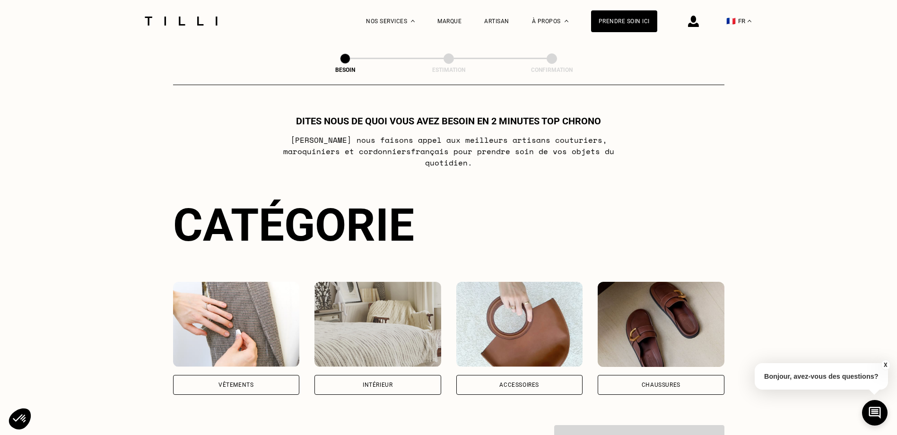
click at [268, 381] on div "Vêtements" at bounding box center [236, 385] width 127 height 20
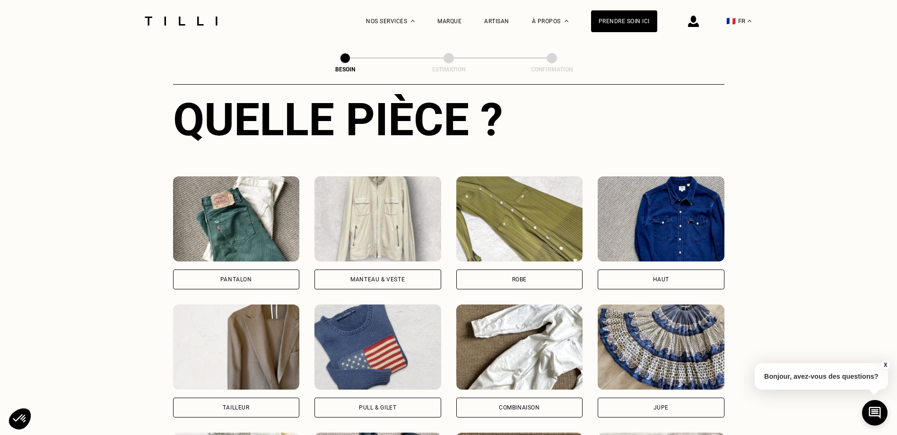
scroll to position [309, 0]
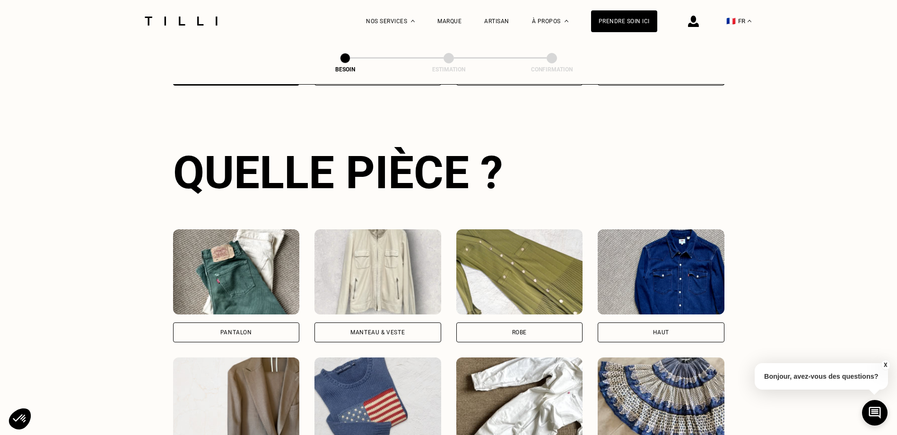
click at [391, 328] on div "Manteau & Veste" at bounding box center [378, 333] width 127 height 20
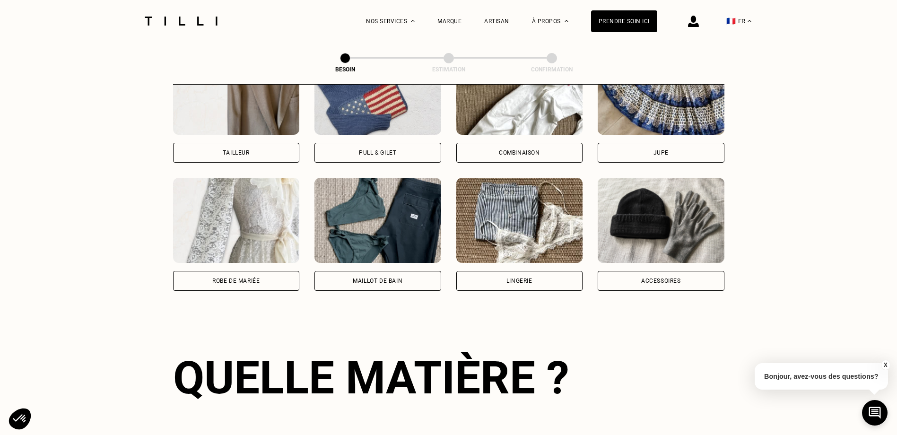
scroll to position [824, 0]
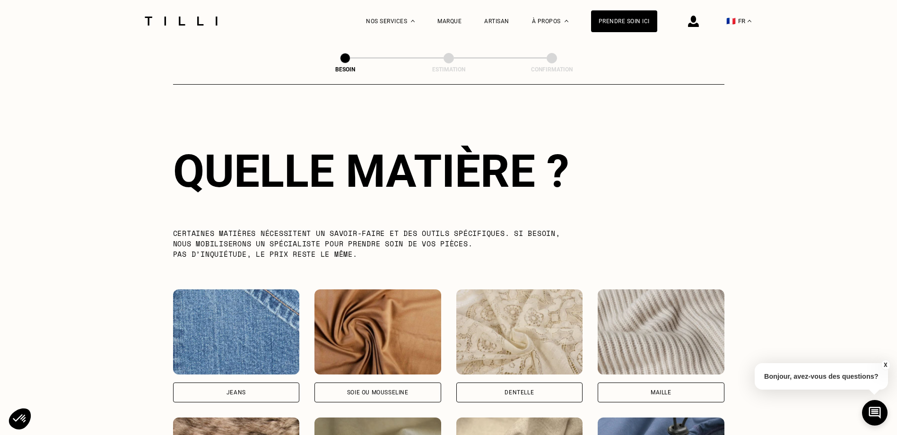
click at [520, 345] on img at bounding box center [519, 331] width 127 height 85
select select "FR"
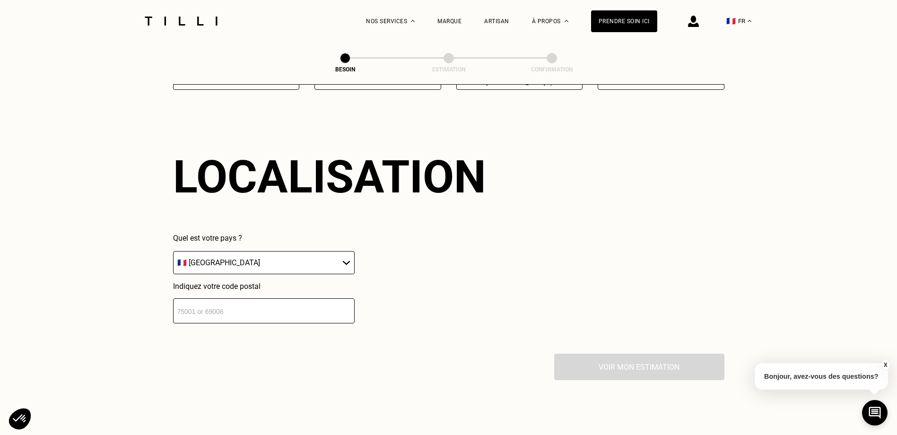
scroll to position [1272, 0]
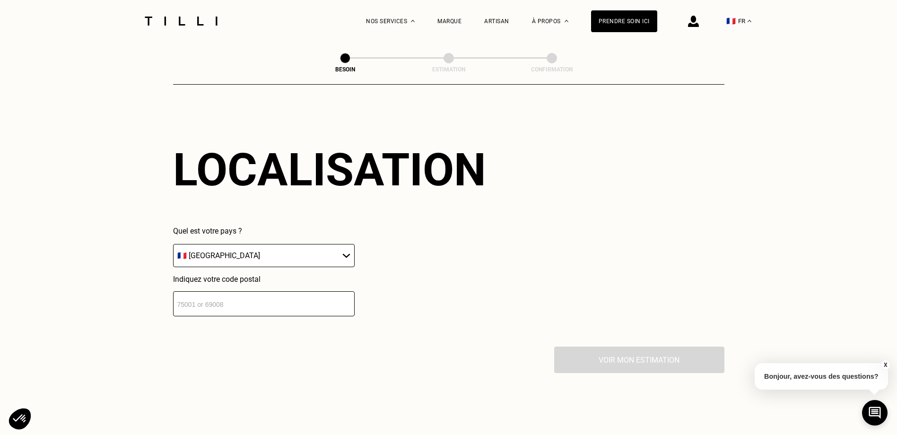
click at [258, 302] on input "number" at bounding box center [264, 303] width 182 height 25
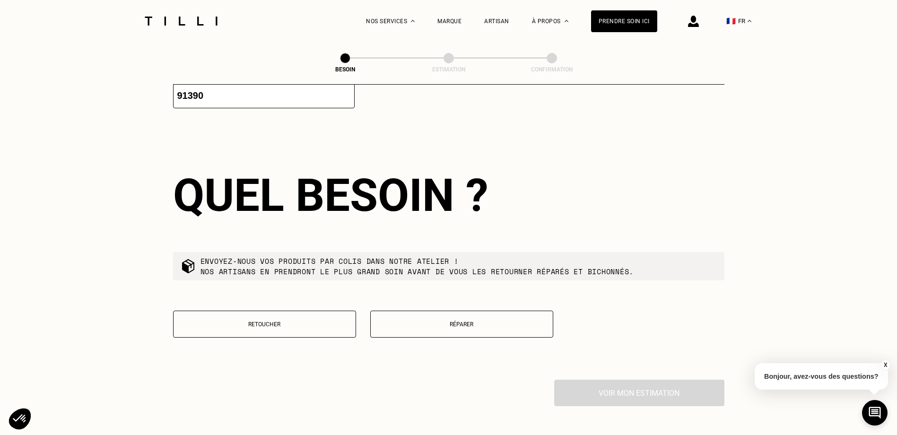
scroll to position [1507, 0]
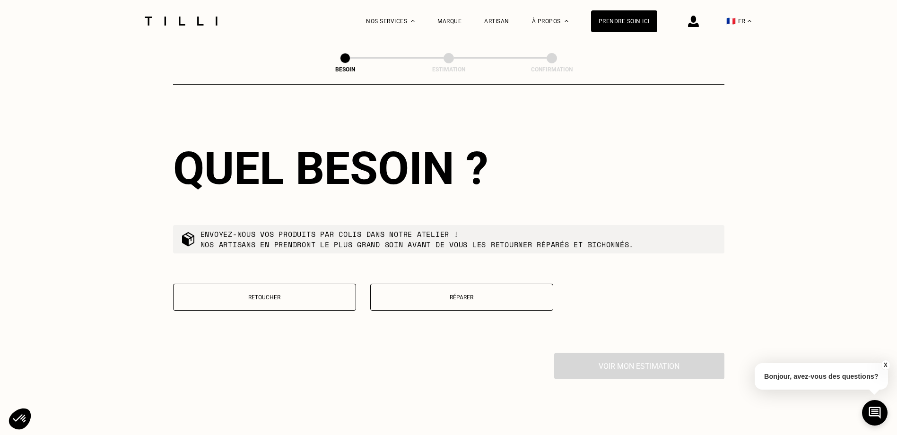
type input "91390"
click at [437, 298] on button "Réparer" at bounding box center [461, 297] width 183 height 27
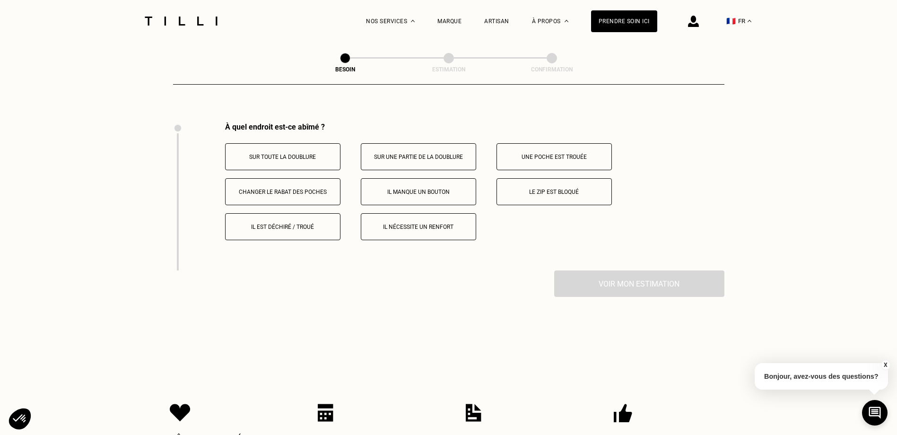
scroll to position [1750, 0]
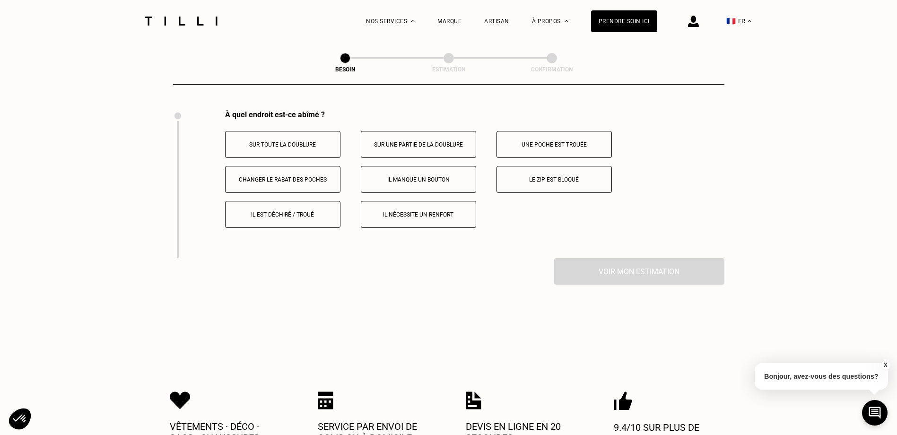
click at [318, 176] on p "Changer le rabat des poches" at bounding box center [282, 179] width 105 height 7
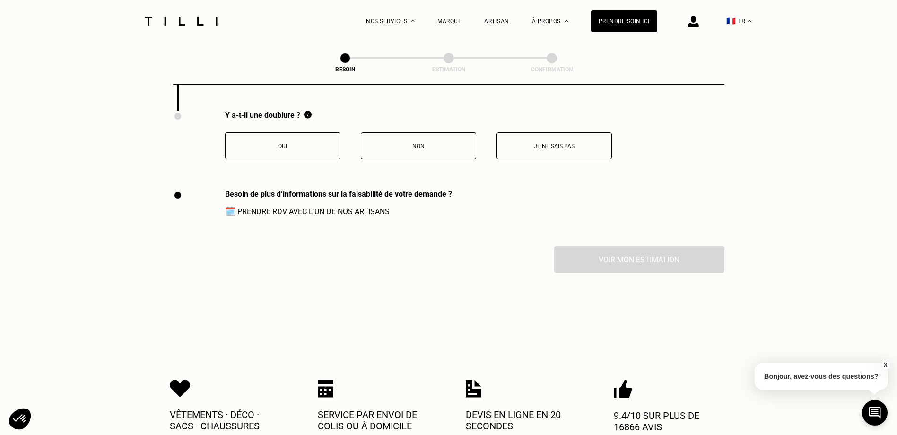
scroll to position [1898, 0]
click at [400, 151] on button "Non" at bounding box center [418, 145] width 115 height 27
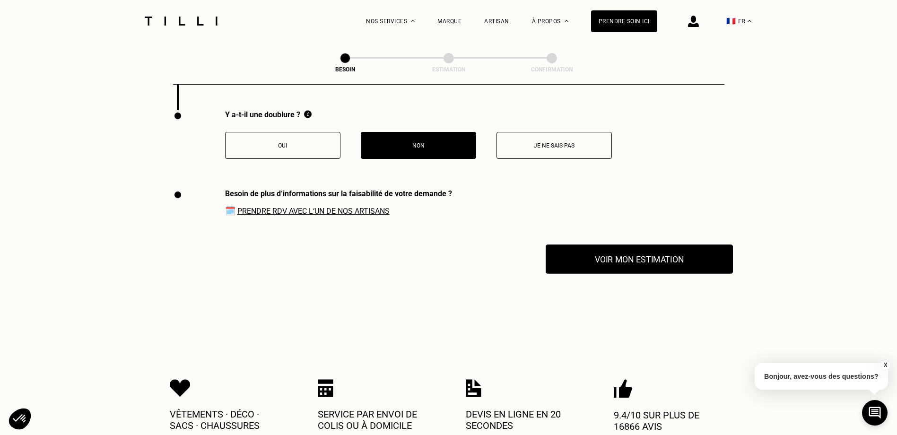
click at [643, 262] on button "Voir mon estimation" at bounding box center [639, 259] width 187 height 29
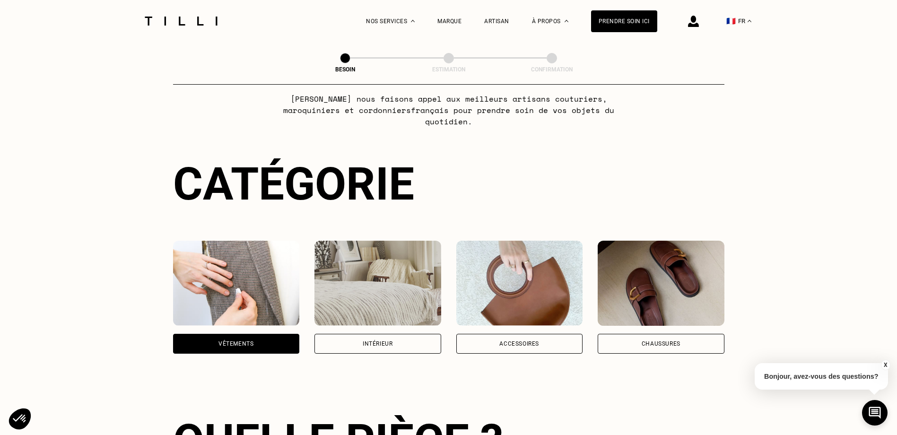
scroll to position [0, 0]
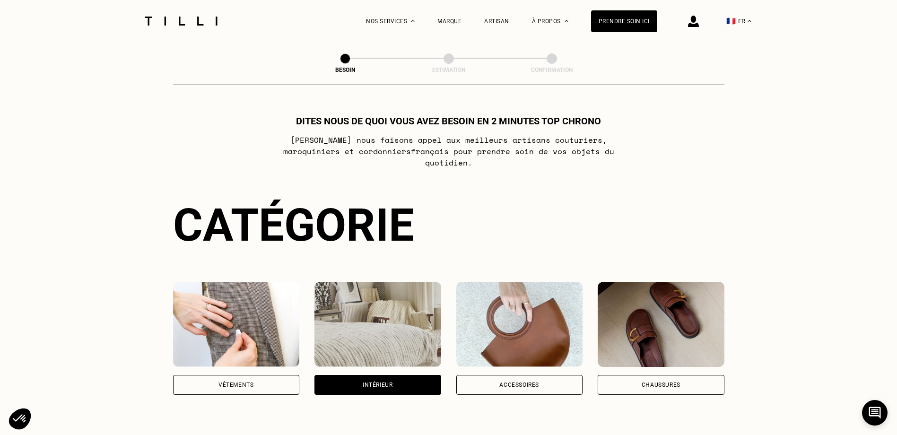
select select "FR"
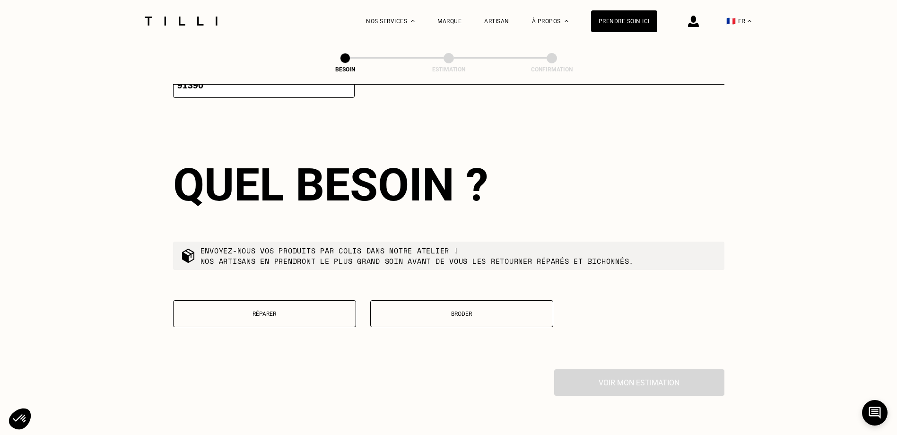
scroll to position [1027, 0]
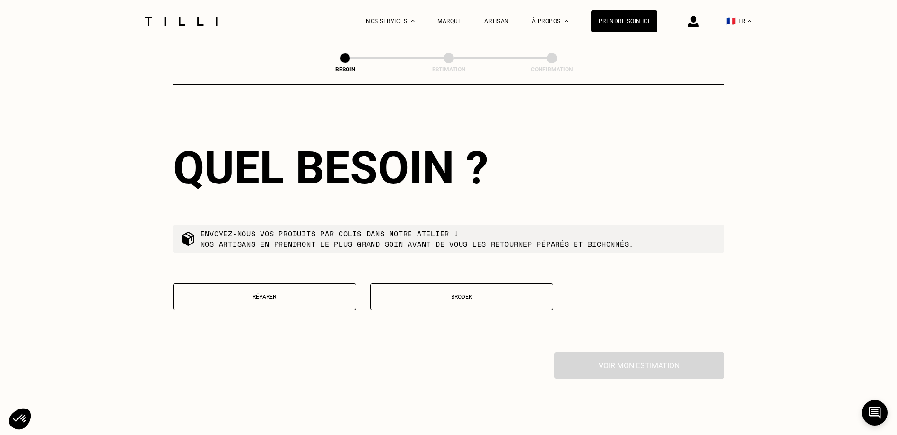
drag, startPoint x: 430, startPoint y: 297, endPoint x: 270, endPoint y: 324, distance: 163.2
click at [270, 324] on div "Quel besoin ? Envoyez-nous vos produits par colis dans notre atelier ! Nos arti…" at bounding box center [449, 231] width 552 height 241
click at [267, 298] on button "Réparer" at bounding box center [264, 296] width 183 height 27
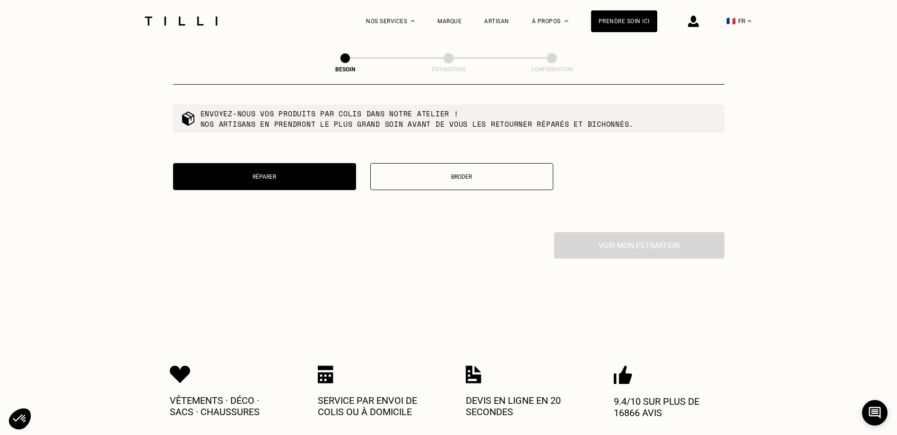
scroll to position [1127, 0]
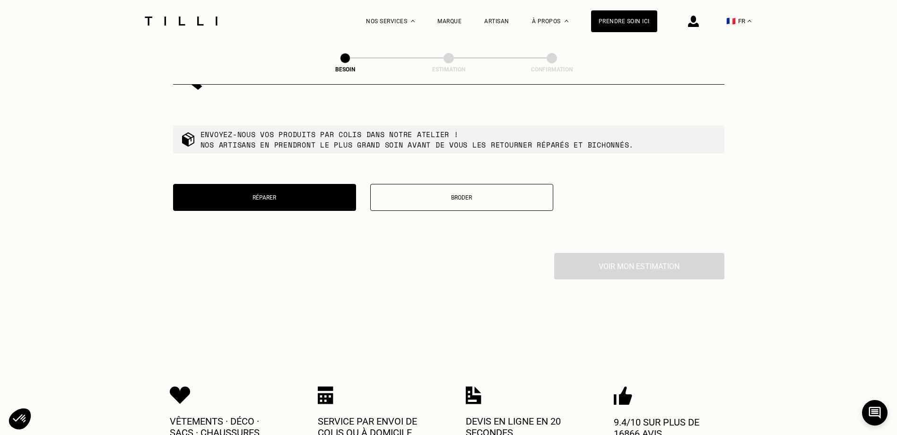
click at [650, 268] on div "Voir mon estimation" at bounding box center [449, 266] width 552 height 26
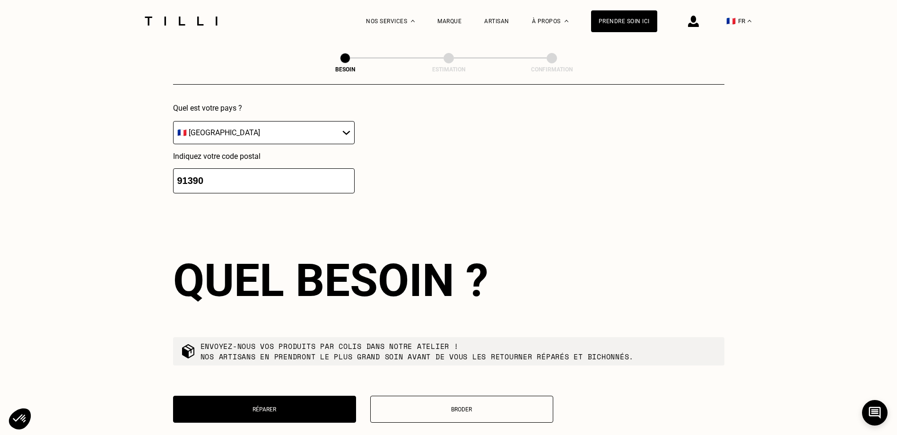
scroll to position [890, 0]
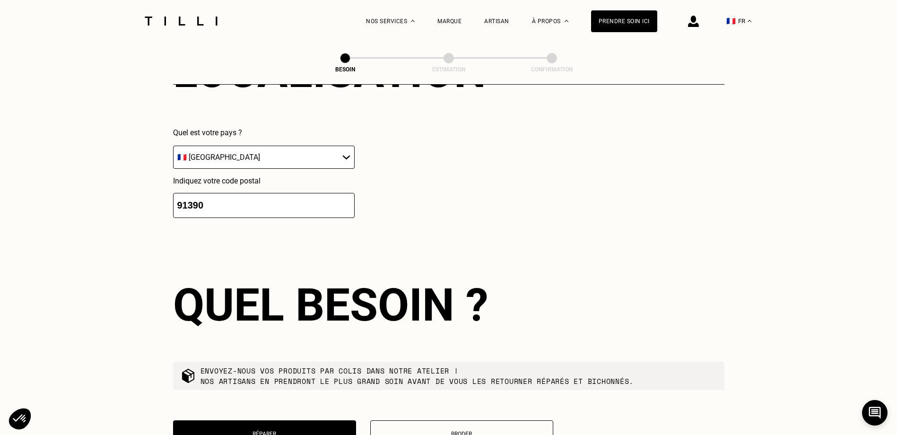
click at [346, 152] on select "🇩🇪 [GEOGRAPHIC_DATA] 🇦🇹 [GEOGRAPHIC_DATA] 🇧🇪 [GEOGRAPHIC_DATA] 🇧🇬 Bulgarie 🇨🇾 C…" at bounding box center [264, 157] width 182 height 23
click at [173, 146] on select "🇩🇪 [GEOGRAPHIC_DATA] 🇦🇹 [GEOGRAPHIC_DATA] 🇧🇪 [GEOGRAPHIC_DATA] 🇧🇬 Bulgarie 🇨🇾 C…" at bounding box center [264, 157] width 182 height 23
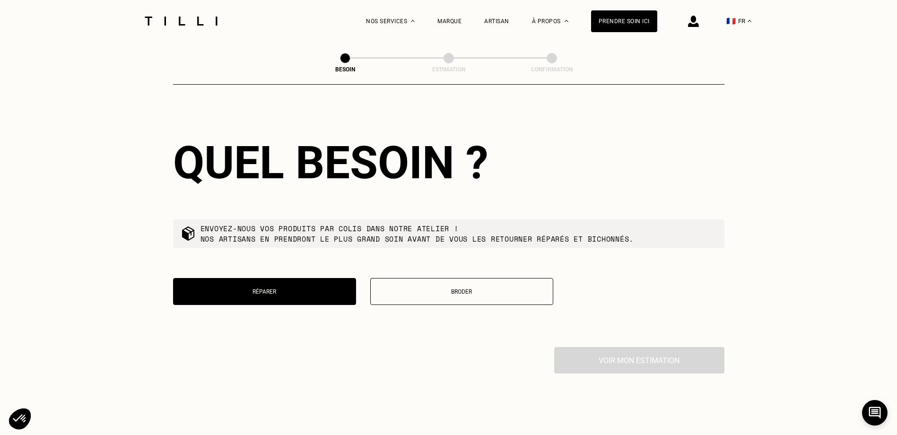
scroll to position [1135, 0]
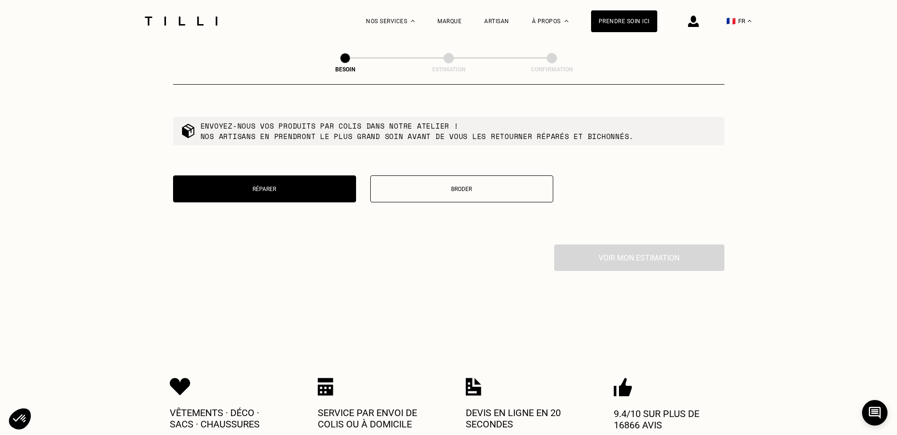
click at [458, 186] on p "Broder" at bounding box center [462, 189] width 173 height 7
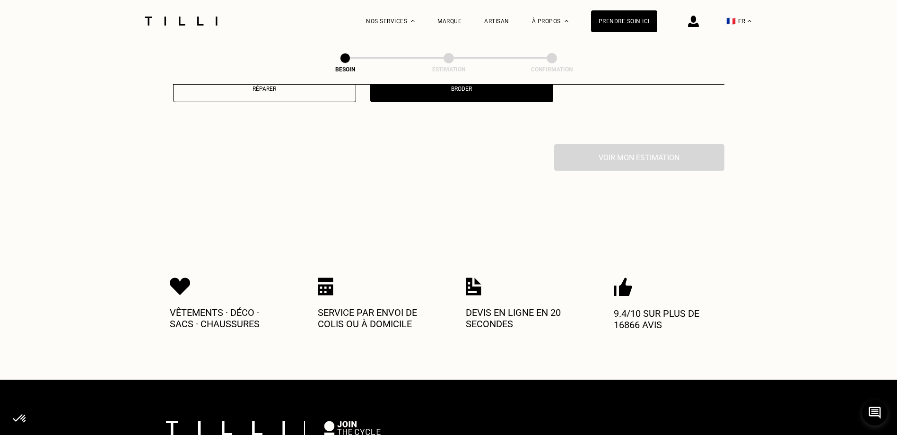
scroll to position [1269, 0]
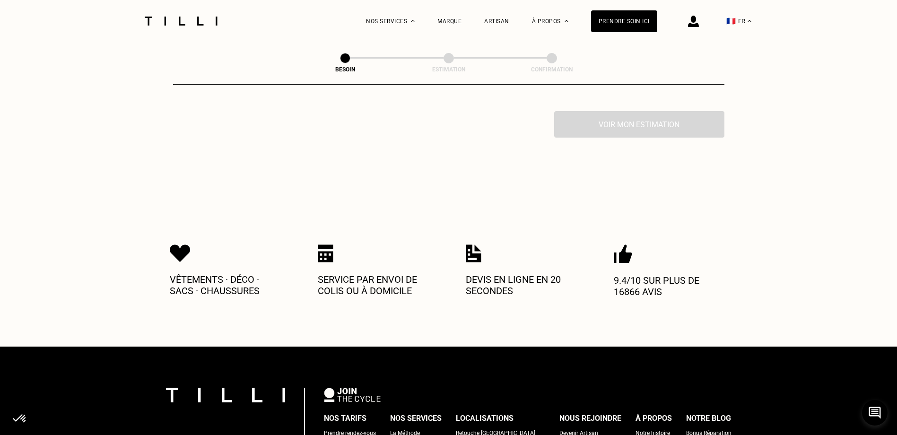
click at [627, 119] on div "Voir mon estimation" at bounding box center [449, 124] width 552 height 26
drag, startPoint x: 627, startPoint y: 119, endPoint x: 607, endPoint y: 134, distance: 25.4
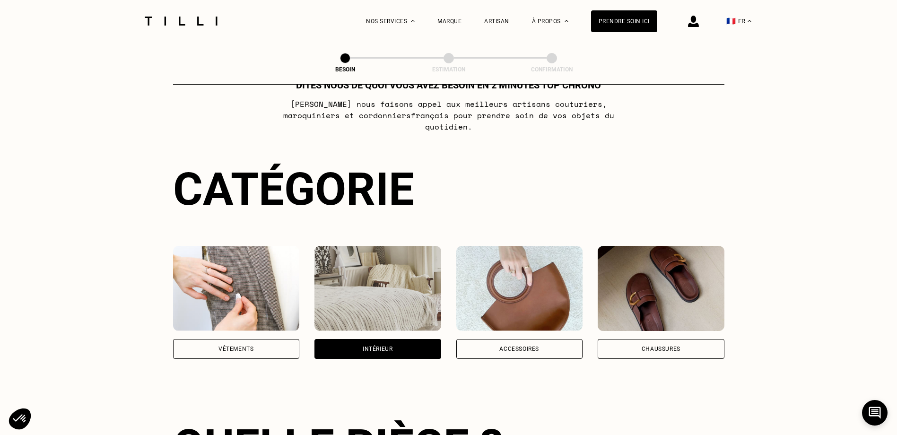
scroll to position [0, 0]
